Goal: Task Accomplishment & Management: Manage account settings

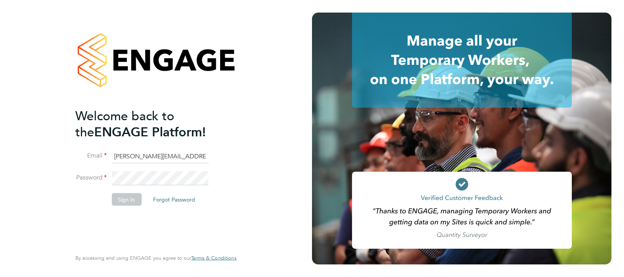
click at [153, 153] on input "chantay.bickers@pretiumresourcing.co.uk" at bounding box center [159, 156] width 97 height 14
type input "Sasha.apleona@pretiumresourcing.co.uk"
click at [132, 196] on button "Sign In" at bounding box center [126, 199] width 30 height 13
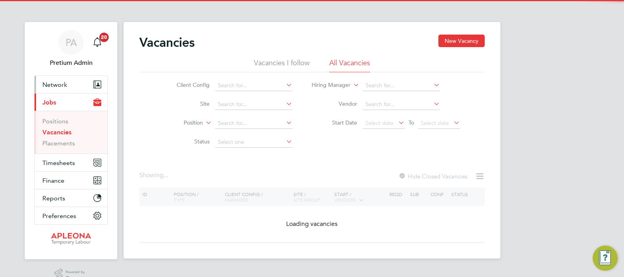
click at [72, 81] on button "Network" at bounding box center [71, 84] width 73 height 17
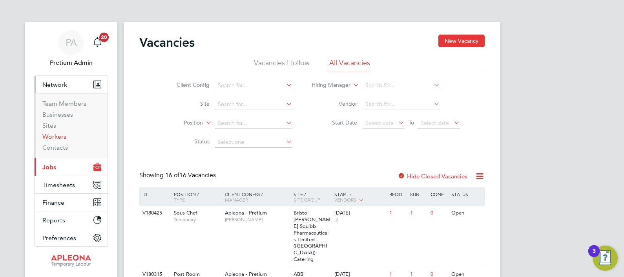
click at [51, 137] on link "Workers" at bounding box center [54, 136] width 24 height 7
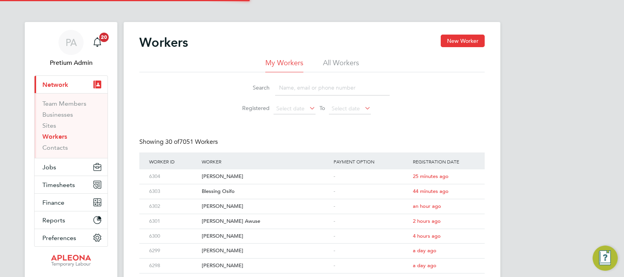
click at [321, 86] on input at bounding box center [332, 87] width 115 height 15
paste input "Aanuoluwapo Olajumoke"
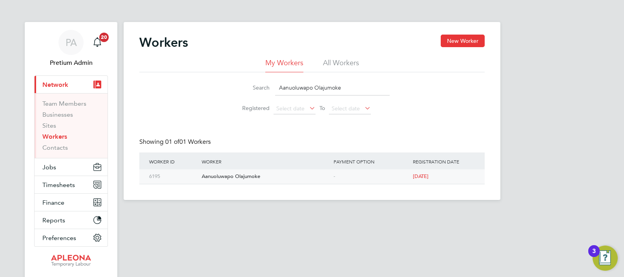
click at [226, 177] on div "Aanuoluwapo Olajumoke" at bounding box center [266, 176] width 132 height 15
drag, startPoint x: 301, startPoint y: 86, endPoint x: 196, endPoint y: 77, distance: 104.7
click at [216, 77] on div "Search Aanuoluwapo Olajumoke Registered Select date To Select date" at bounding box center [311, 95] width 345 height 46
paste input "Ikechukwu Martin Nwokebata"
type input "Ikechukwu Martin Nwokebata"
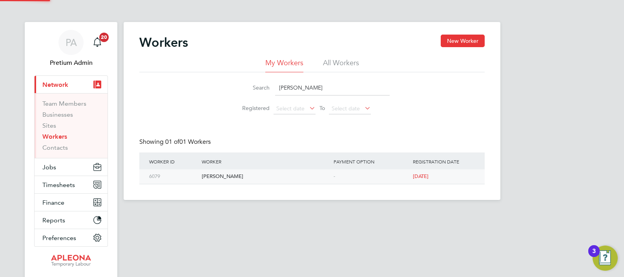
click at [228, 179] on div "Ikechukwu Martin Nwokebata" at bounding box center [266, 176] width 132 height 15
click at [74, 47] on span "PA" at bounding box center [71, 42] width 11 height 10
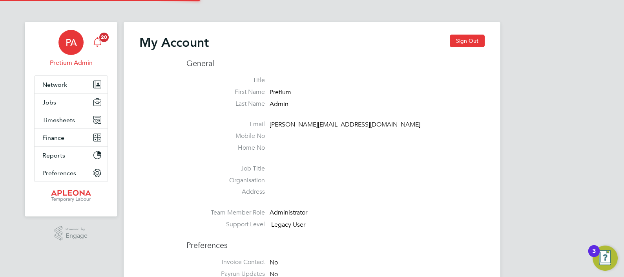
type input "ABM@pretiumresourcing.co.uk"
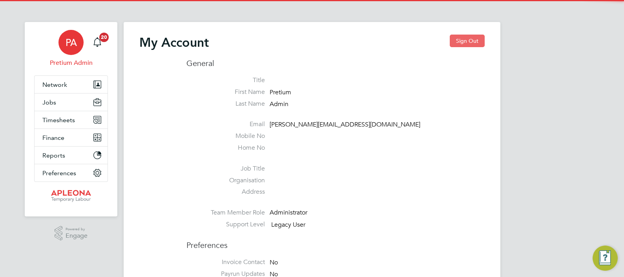
click at [465, 44] on button "Sign Out" at bounding box center [467, 41] width 35 height 13
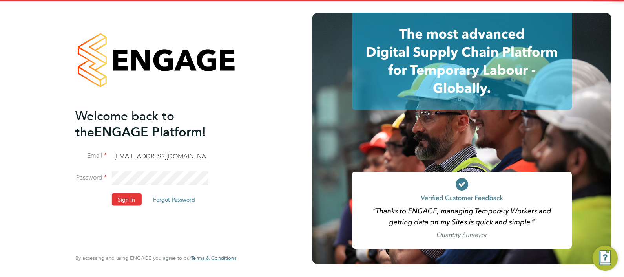
drag, startPoint x: 141, startPoint y: 153, endPoint x: 145, endPoint y: 158, distance: 6.5
click at [140, 155] on input "ABM@pretiumresourcing.co.uk" at bounding box center [159, 156] width 97 height 14
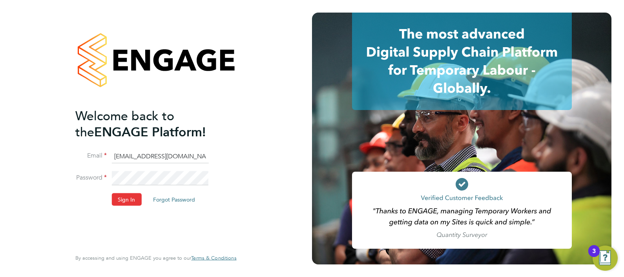
type input "ngb@pretiumresourcing.co.uk"
drag, startPoint x: 122, startPoint y: 193, endPoint x: 183, endPoint y: 212, distance: 63.3
click at [123, 193] on button "Sign In" at bounding box center [126, 199] width 30 height 13
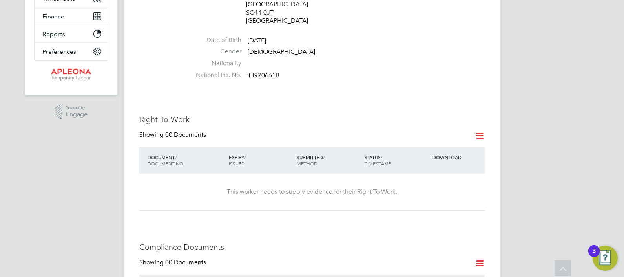
scroll to position [98, 0]
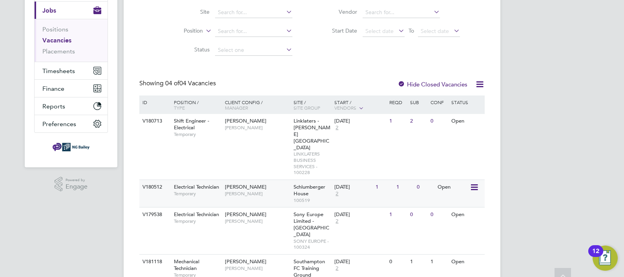
scroll to position [99, 0]
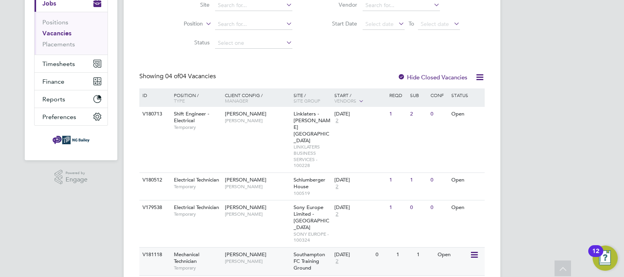
click at [265, 247] on div "NG Bailey David Knight" at bounding box center [257, 257] width 69 height 20
click at [257, 205] on div "V179538 Electrical Technician Temporary NG Bailey Paul Thomas Sony Europe Limit…" at bounding box center [311, 223] width 345 height 47
click at [255, 183] on span "Ryan Ambler" at bounding box center [257, 186] width 65 height 6
click at [243, 183] on span "[PERSON_NAME]" at bounding box center [257, 186] width 65 height 6
click at [274, 120] on span "Nigel Thornborrow" at bounding box center [257, 120] width 65 height 6
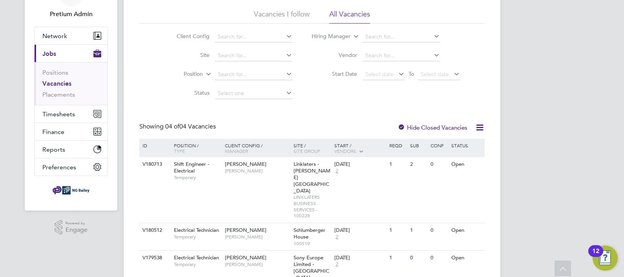
scroll to position [0, 0]
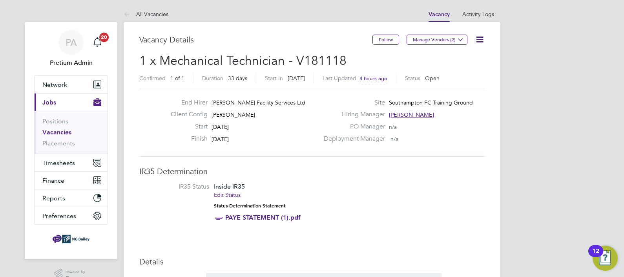
click at [479, 37] on icon at bounding box center [480, 40] width 10 height 10
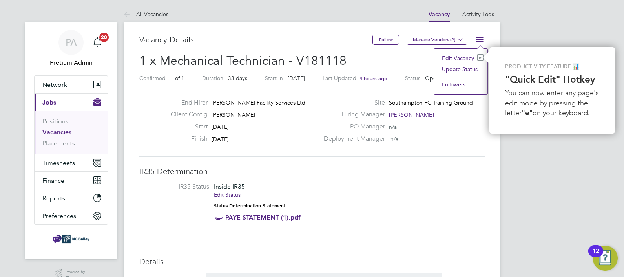
click at [463, 68] on li "Update Status" at bounding box center [461, 69] width 46 height 11
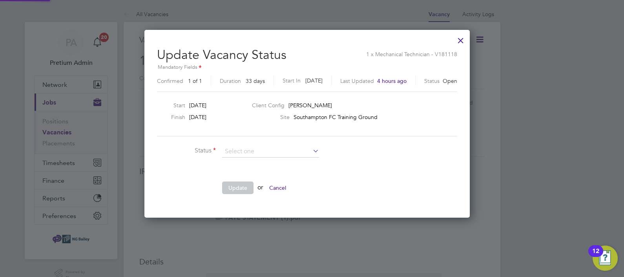
scroll to position [4, 4]
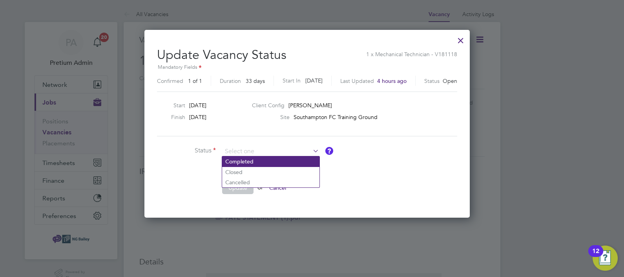
click at [246, 160] on li "Completed" at bounding box center [270, 161] width 97 height 10
type input "Completed"
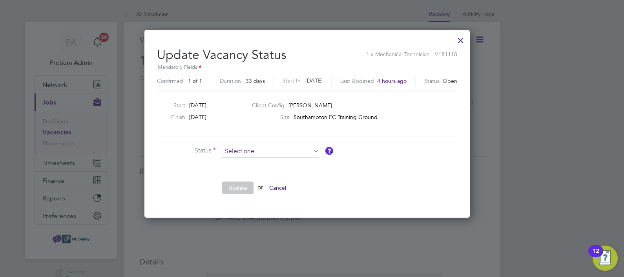
click at [245, 151] on input at bounding box center [270, 152] width 97 height 12
click at [242, 171] on li "Closed" at bounding box center [270, 171] width 97 height 10
type input "Closed"
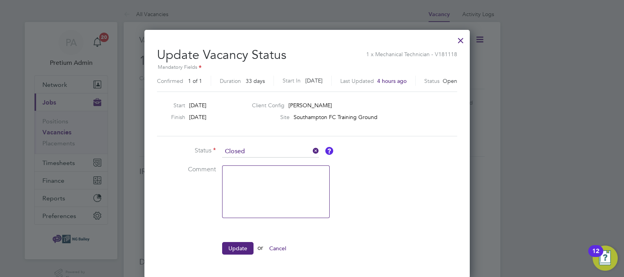
click at [241, 254] on li "Update or Cancel" at bounding box center [274, 252] width 235 height 20
click at [240, 244] on button "Update" at bounding box center [237, 248] width 31 height 13
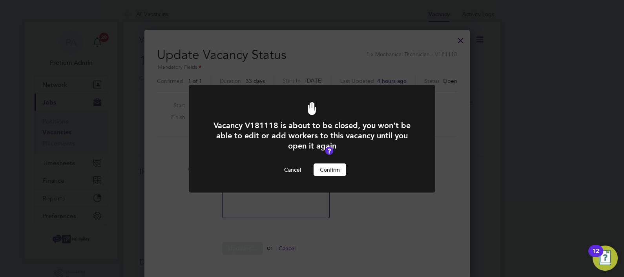
drag, startPoint x: 330, startPoint y: 168, endPoint x: 344, endPoint y: 166, distance: 15.0
click at [330, 168] on button "Confirm" at bounding box center [329, 169] width 33 height 13
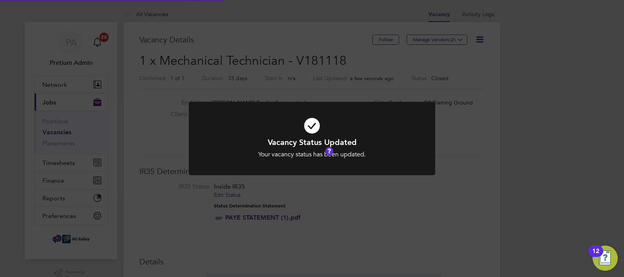
scroll to position [23, 55]
click at [290, 66] on div "Vacancy Status Updated Your vacancy status has been updated. Cancel Okay" at bounding box center [312, 138] width 624 height 277
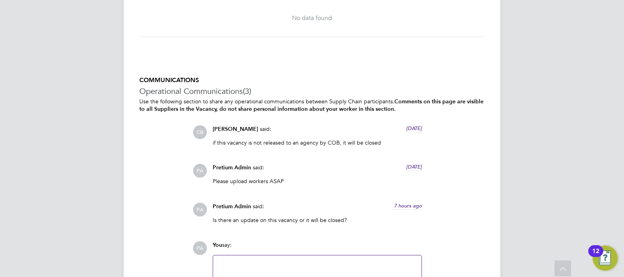
scroll to position [932, 0]
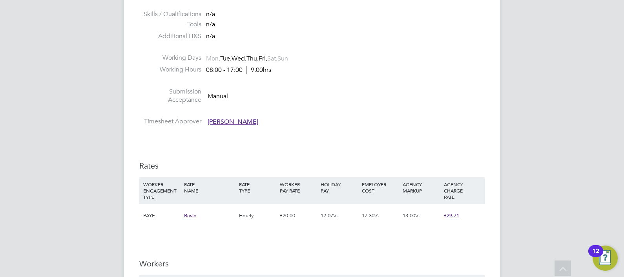
scroll to position [1128, 0]
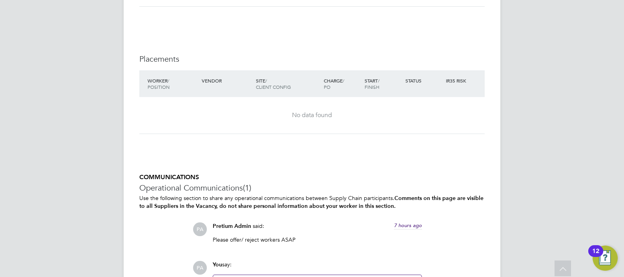
scroll to position [1365, 0]
